Goal: Information Seeking & Learning: Learn about a topic

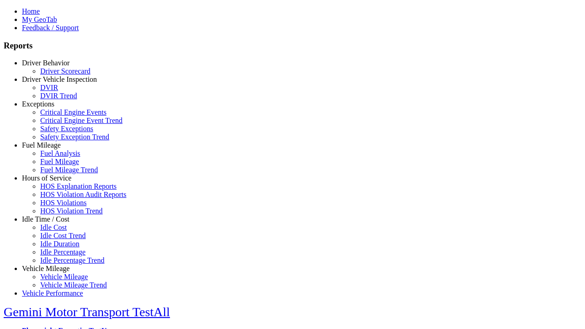
click at [53, 108] on link "Exceptions" at bounding box center [38, 104] width 32 height 8
click at [59, 124] on link "Critical Engine Event Trend" at bounding box center [81, 121] width 82 height 8
select select "**"
type input "*********"
